Goal: Check status: Check status

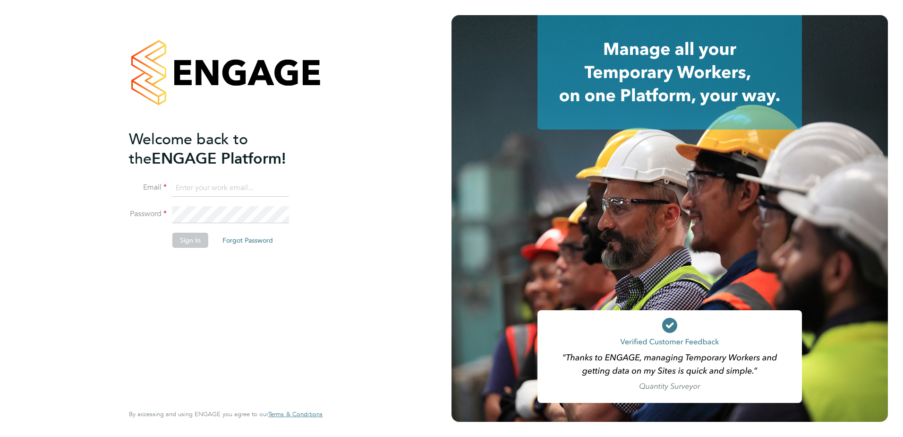
type input "Lauren.Butler@linsco.com"
click at [221, 202] on li "Email Lauren.Butler@linsco.com" at bounding box center [221, 193] width 184 height 26
click at [191, 242] on button "Sign In" at bounding box center [190, 239] width 36 height 15
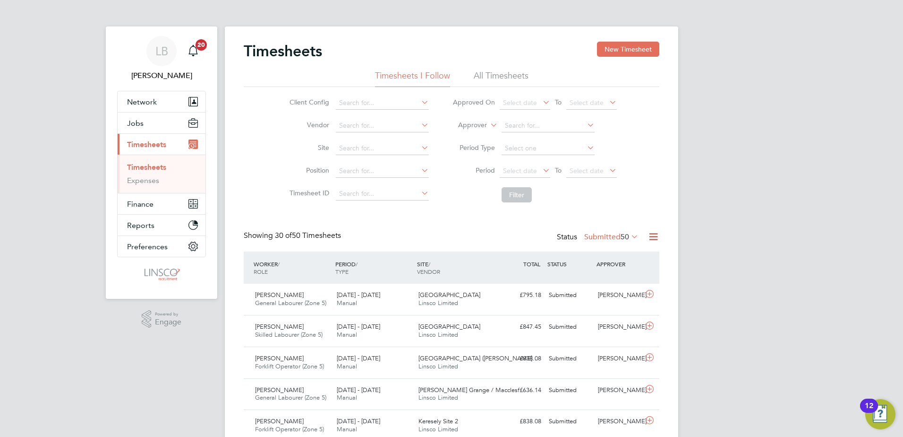
click at [648, 237] on icon at bounding box center [654, 237] width 12 height 12
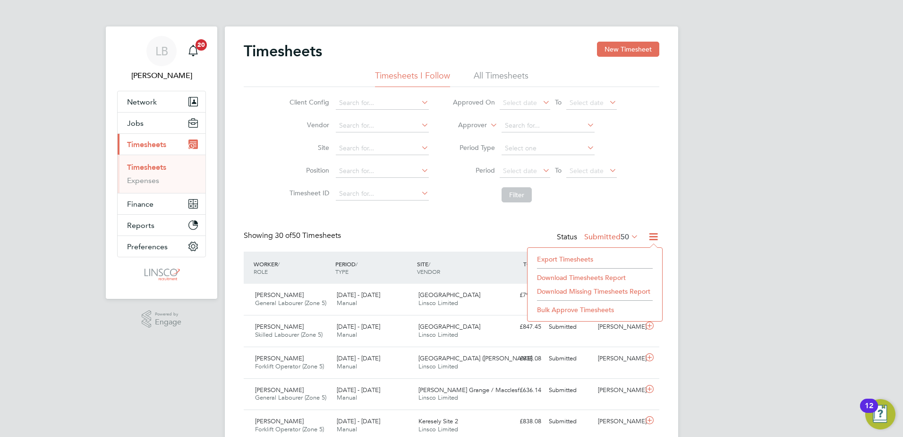
click at [599, 237] on label "Submitted 50" at bounding box center [612, 236] width 54 height 9
click at [611, 291] on li "Approved" at bounding box center [599, 293] width 43 height 13
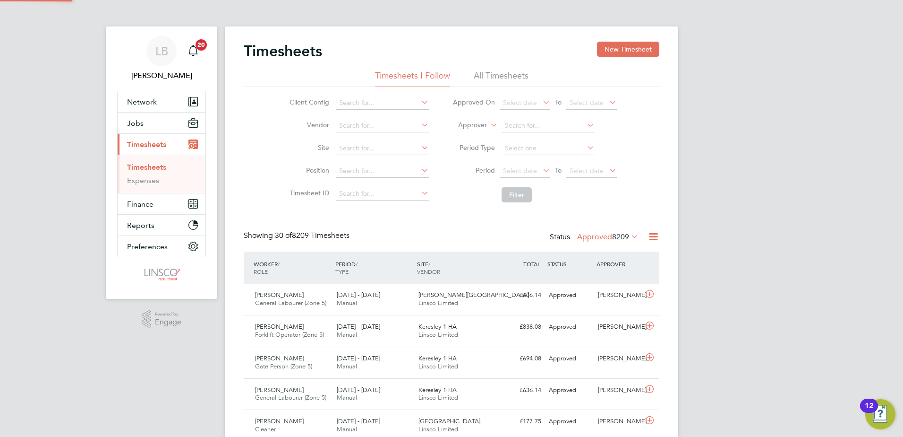
scroll to position [24, 82]
click at [557, 174] on span "To" at bounding box center [558, 170] width 12 height 12
click at [541, 171] on icon at bounding box center [541, 169] width 0 height 13
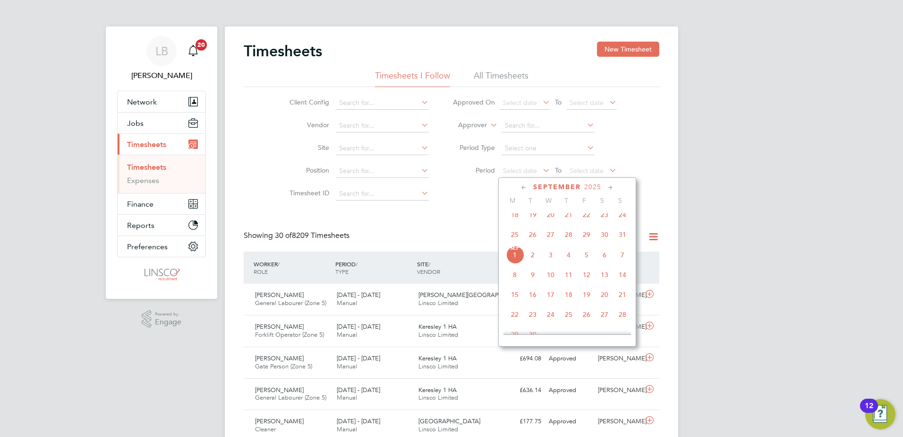
click at [515, 239] on span "25" at bounding box center [515, 234] width 18 height 18
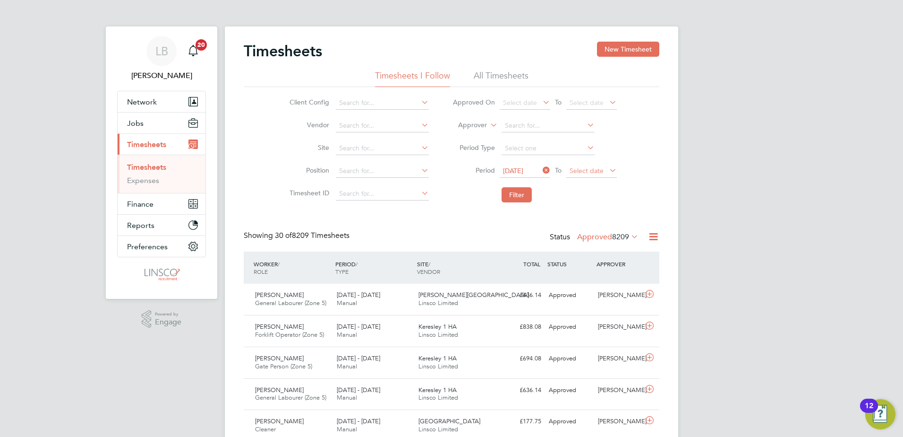
click at [590, 175] on span "Select date" at bounding box center [592, 171] width 51 height 13
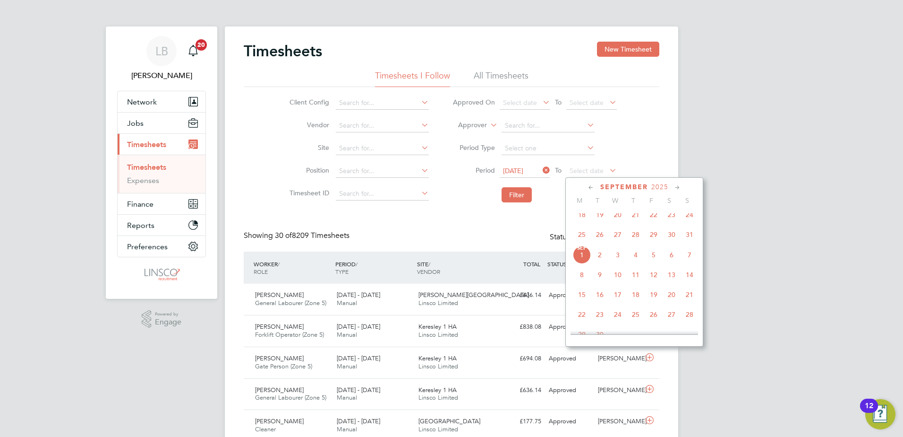
click at [695, 242] on span "31" at bounding box center [690, 234] width 18 height 18
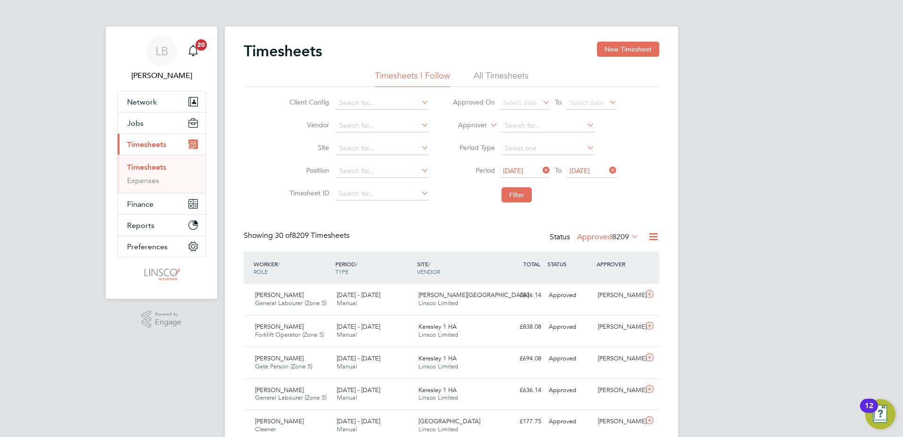
click at [510, 206] on li "Filter" at bounding box center [535, 194] width 188 height 25
click at [511, 201] on button "Filter" at bounding box center [517, 194] width 30 height 15
